Goal: Communication & Community: Participate in discussion

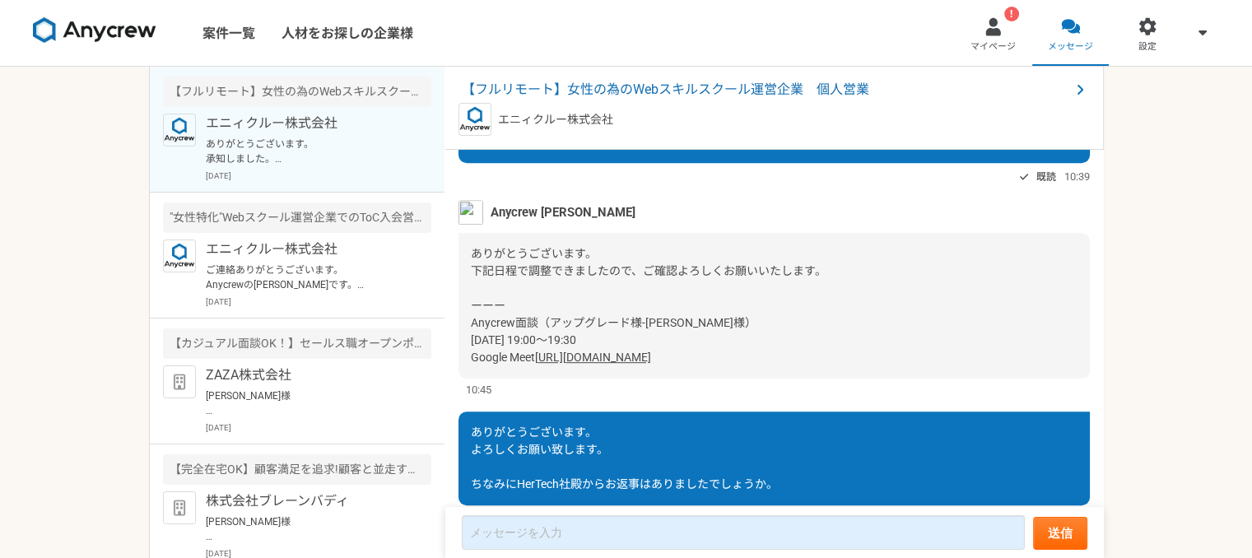
scroll to position [912, 0]
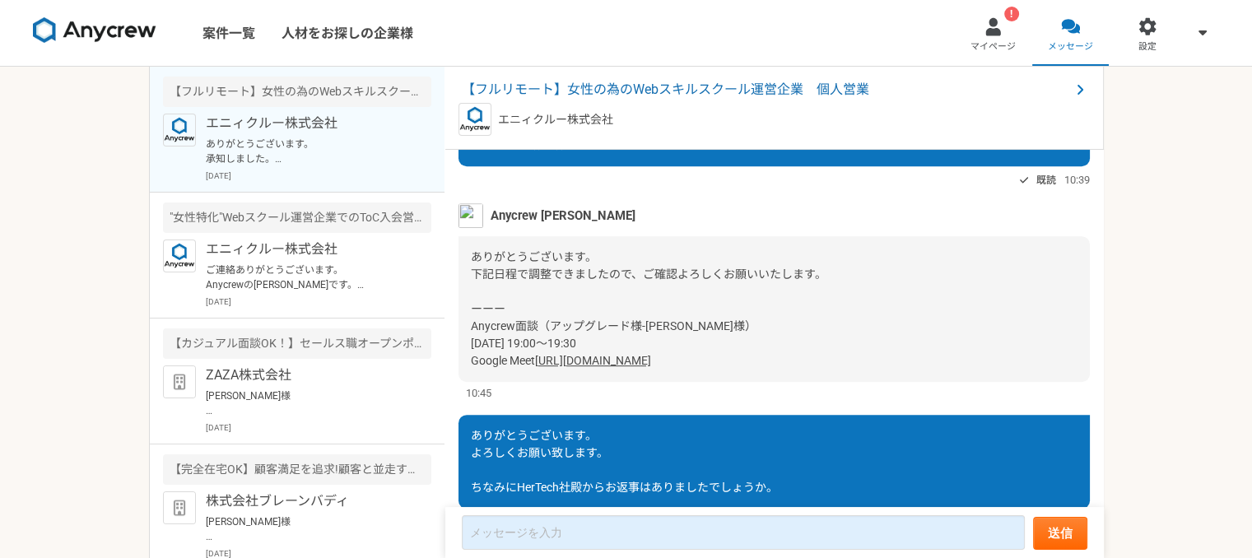
click at [636, 339] on div "ありがとうございます。 下記日程で調整できましたので、ご確認よろしくお願いいたします。 ーーー Anycrew面談（アップグレード様-[PERSON_NAME…" at bounding box center [774, 309] width 631 height 146
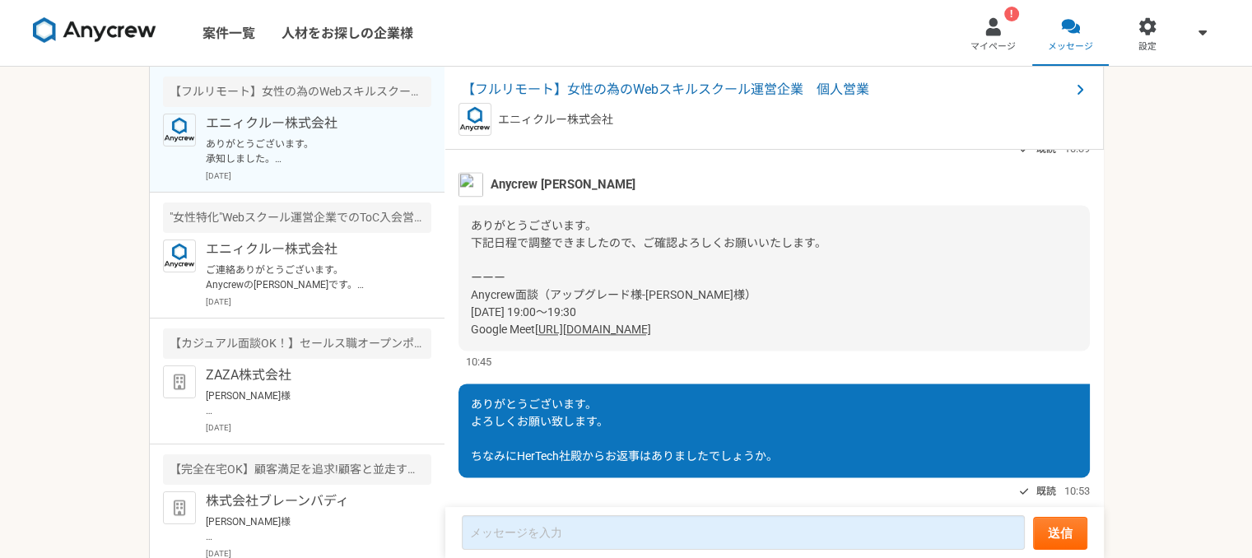
scroll to position [2457, 0]
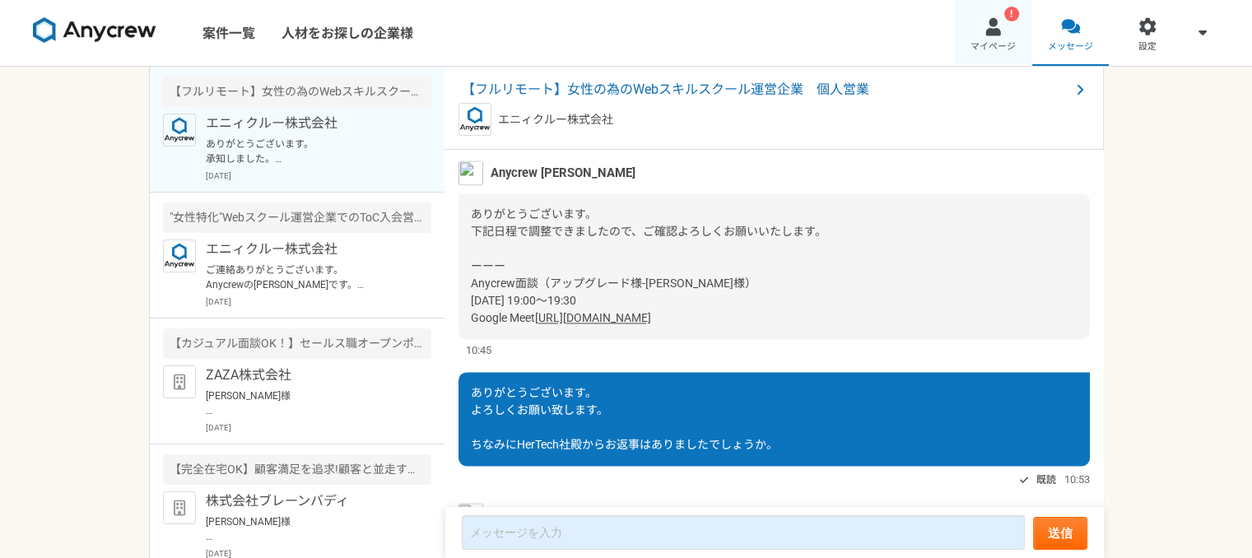
click at [994, 38] on link "! マイページ" at bounding box center [993, 33] width 77 height 66
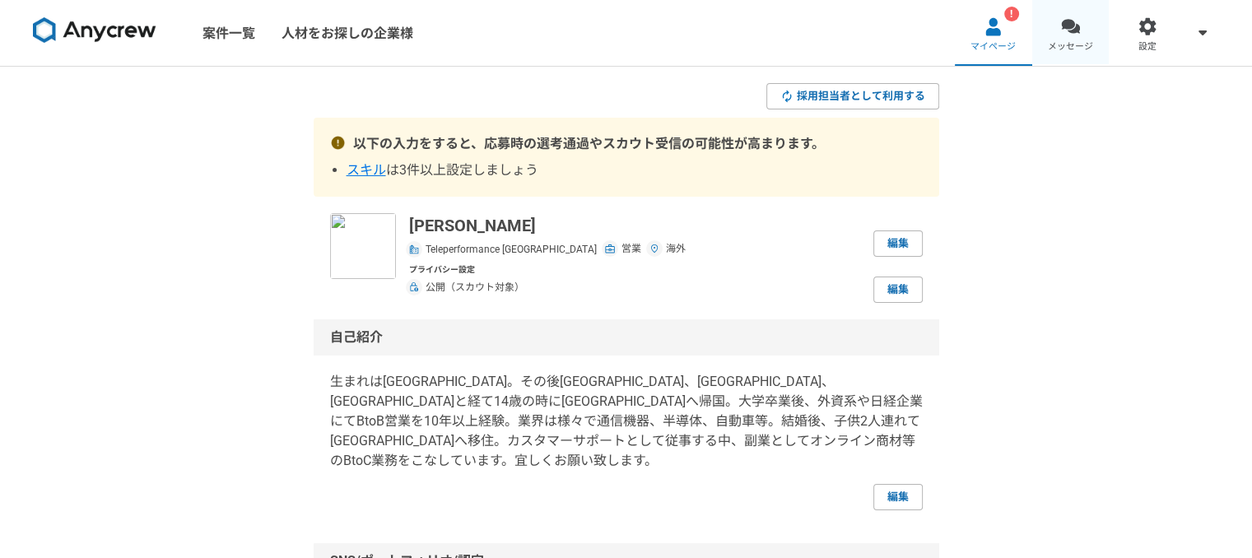
click at [1060, 44] on span "メッセージ" at bounding box center [1070, 46] width 45 height 13
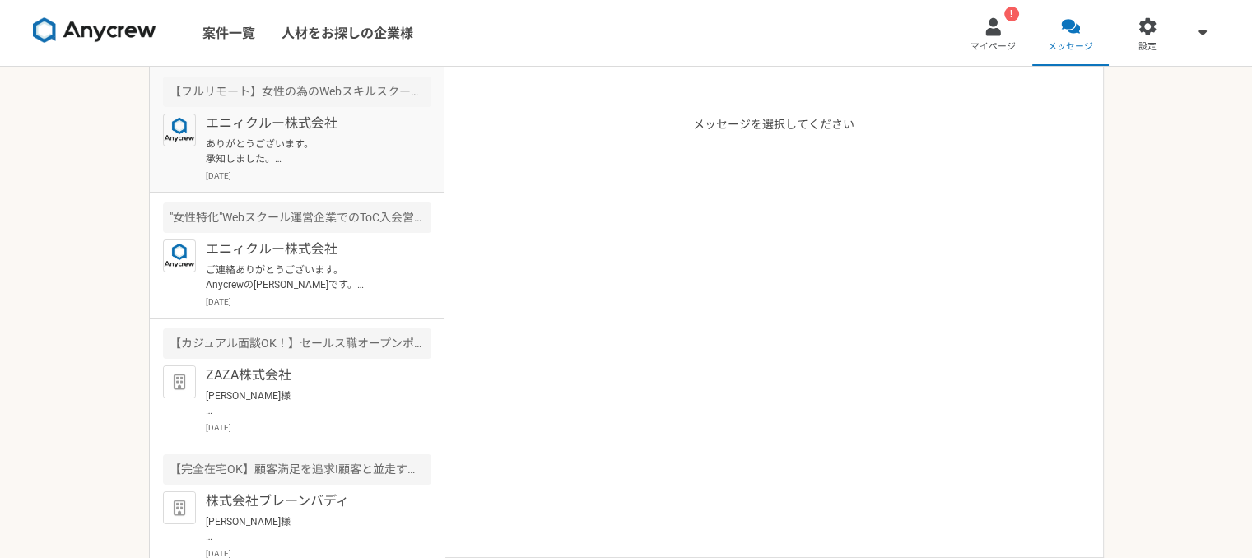
click at [330, 159] on p "ありがとうございます。 承知しました。 引き続きよろしくお願い申し上げます。" at bounding box center [307, 152] width 203 height 30
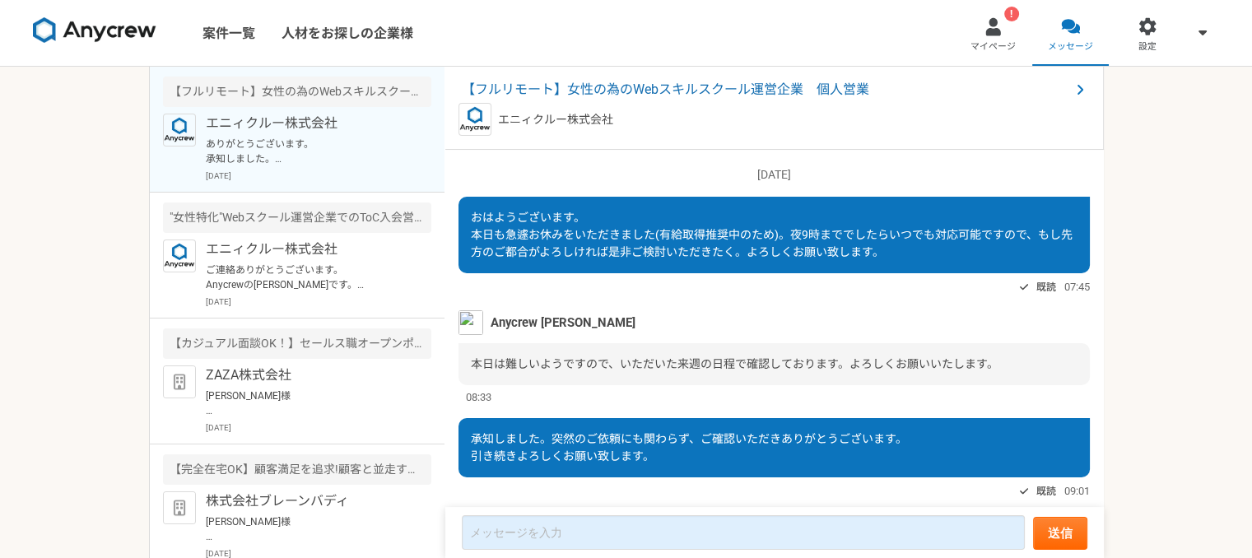
scroll to position [1241, 0]
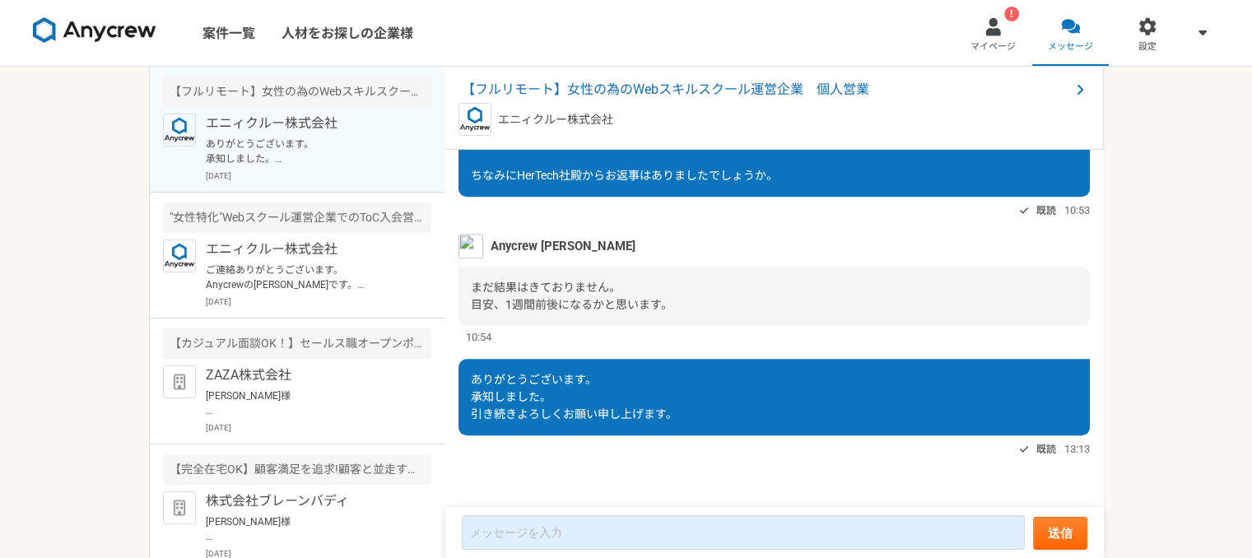
click at [718, 330] on div "10:54" at bounding box center [774, 337] width 631 height 16
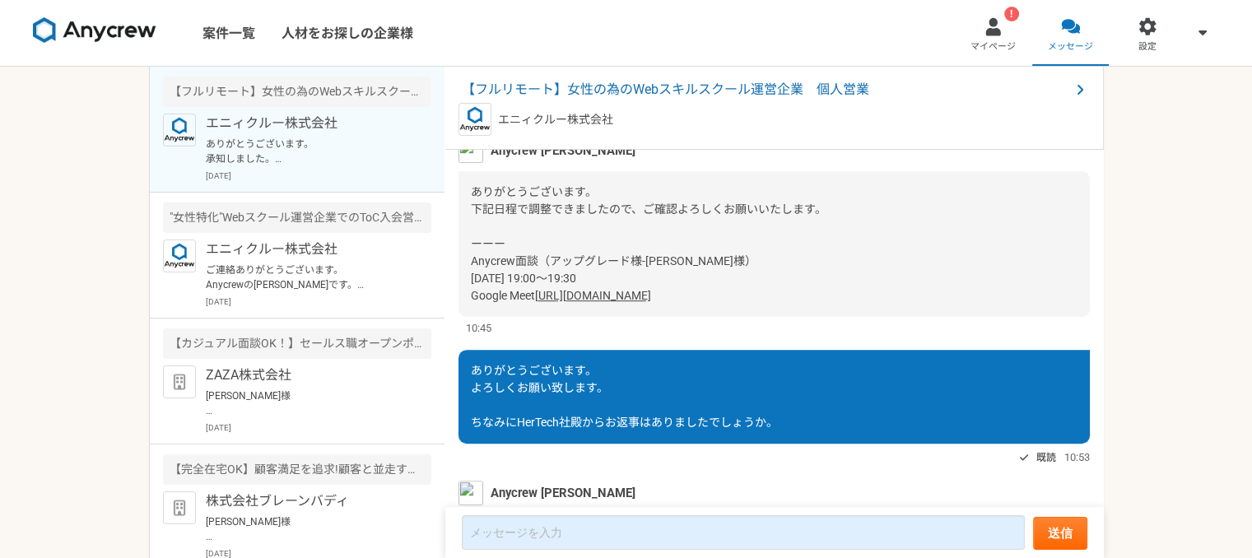
scroll to position [912, 0]
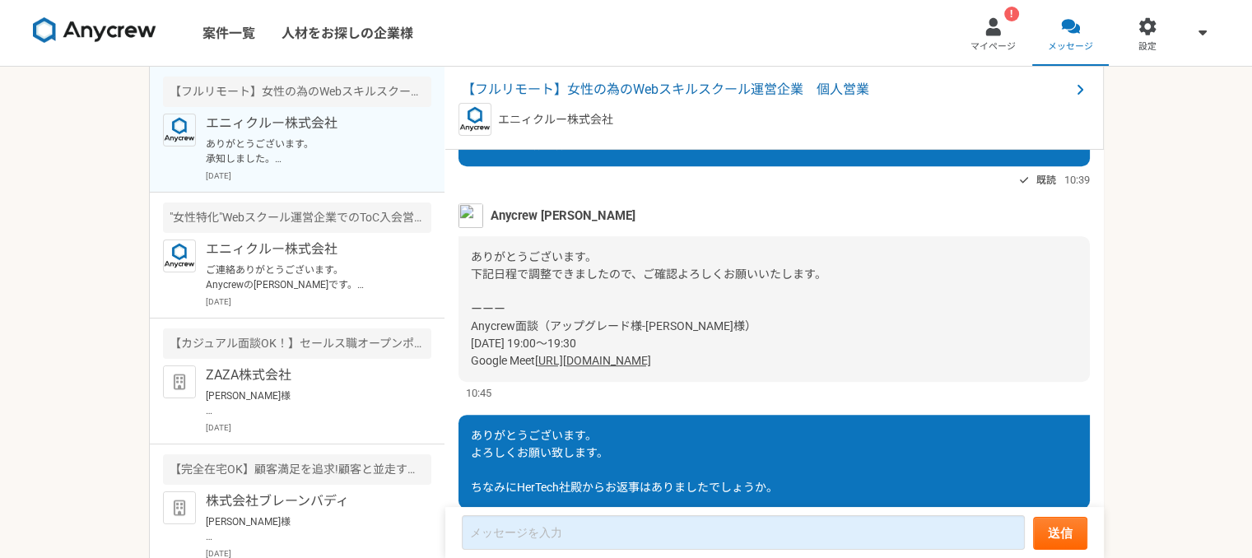
click at [721, 332] on div "ありがとうございます。 下記日程で調整できましたので、ご確認よろしくお願いいたします。 ーーー Anycrew面談（アップグレード様-[PERSON_NAME…" at bounding box center [774, 309] width 631 height 146
click at [582, 367] on link "[URL][DOMAIN_NAME]" at bounding box center [593, 360] width 116 height 13
